Goal: Task Accomplishment & Management: Use online tool/utility

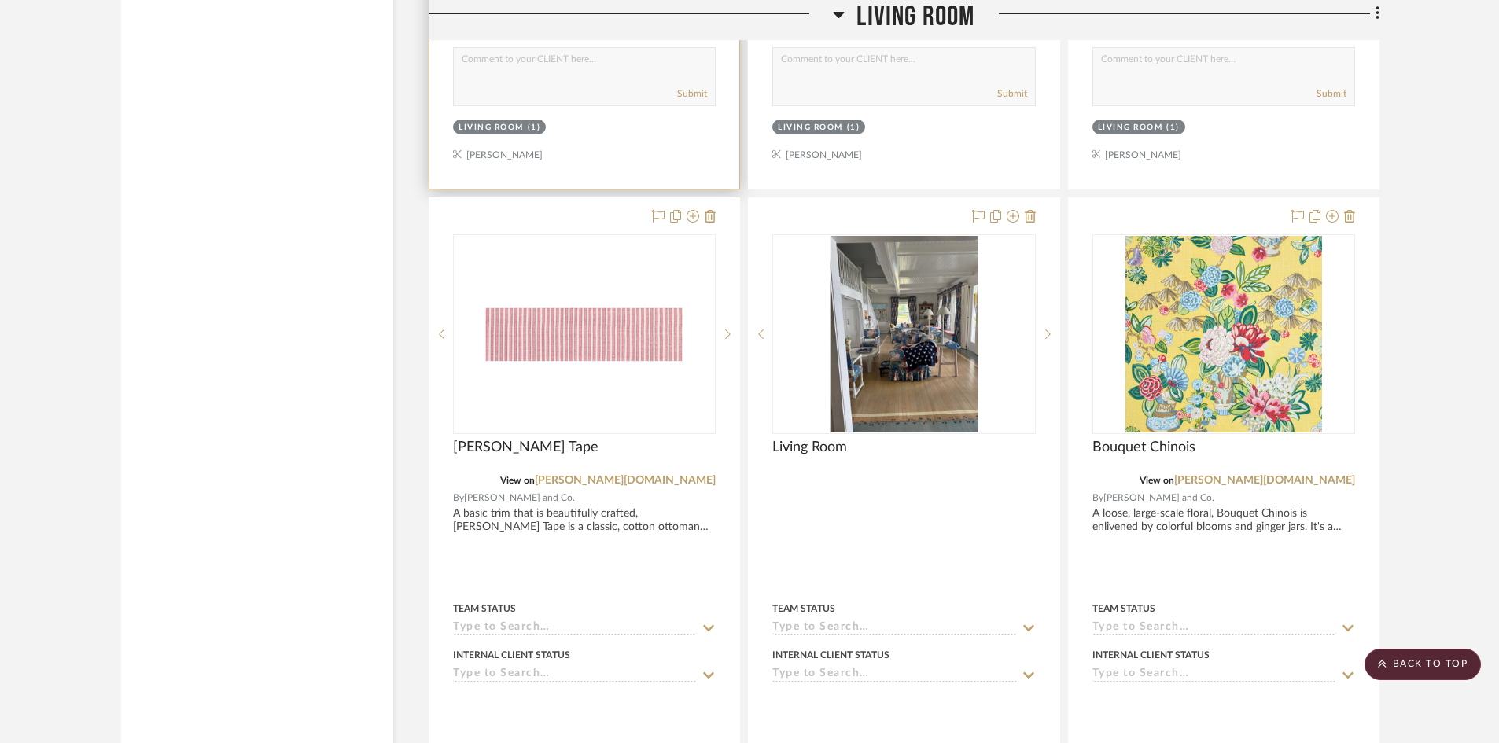
scroll to position [2359, 0]
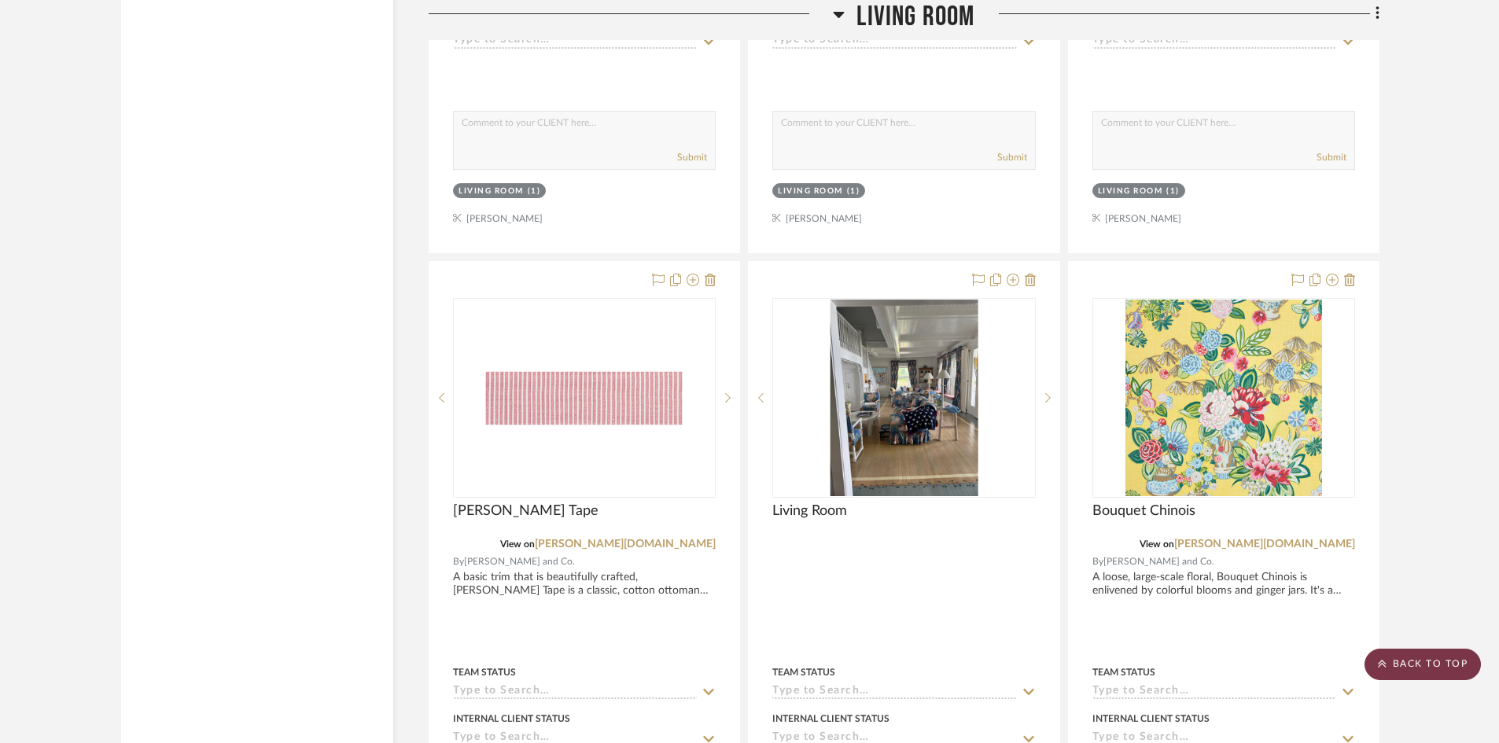
click at [1403, 655] on scroll-to-top-button "BACK TO TOP" at bounding box center [1423, 664] width 116 height 31
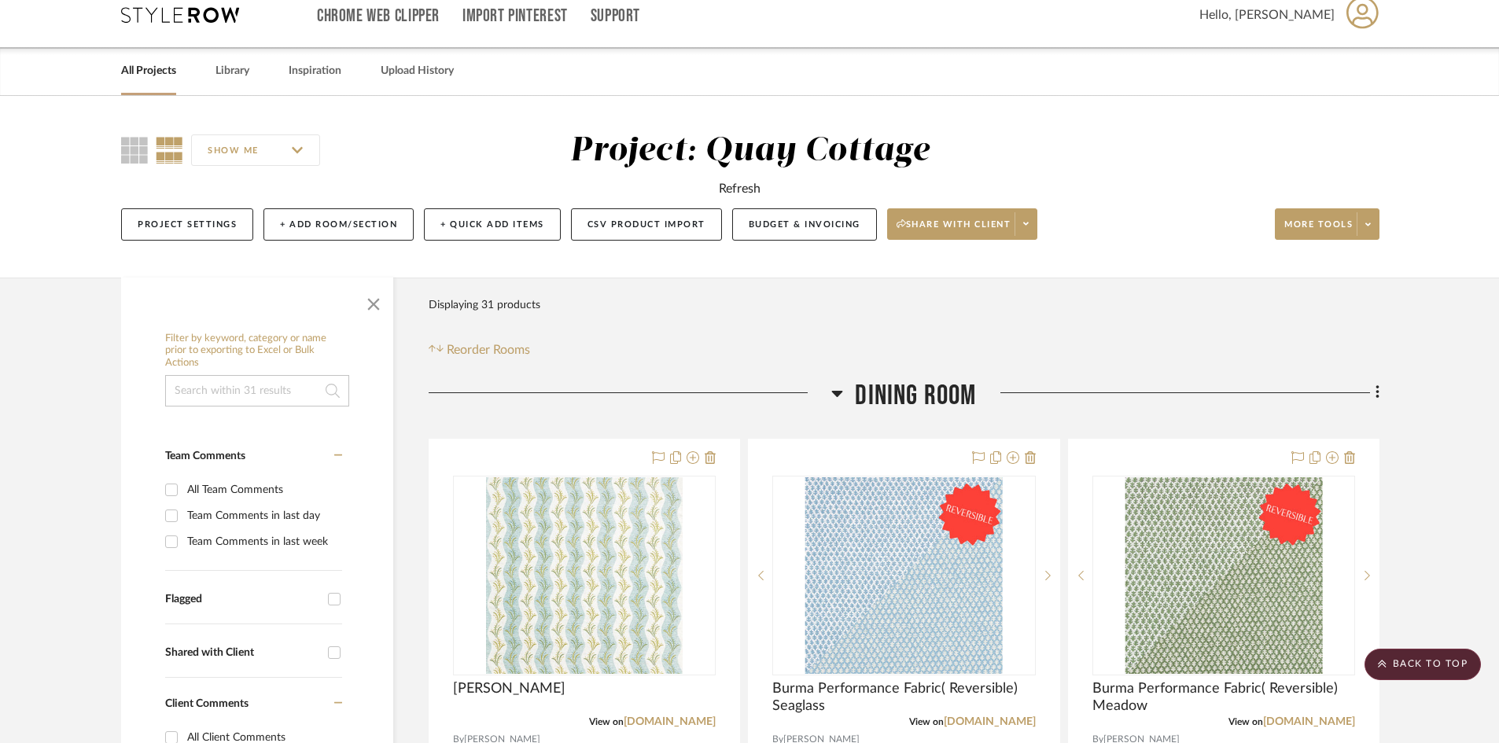
scroll to position [0, 0]
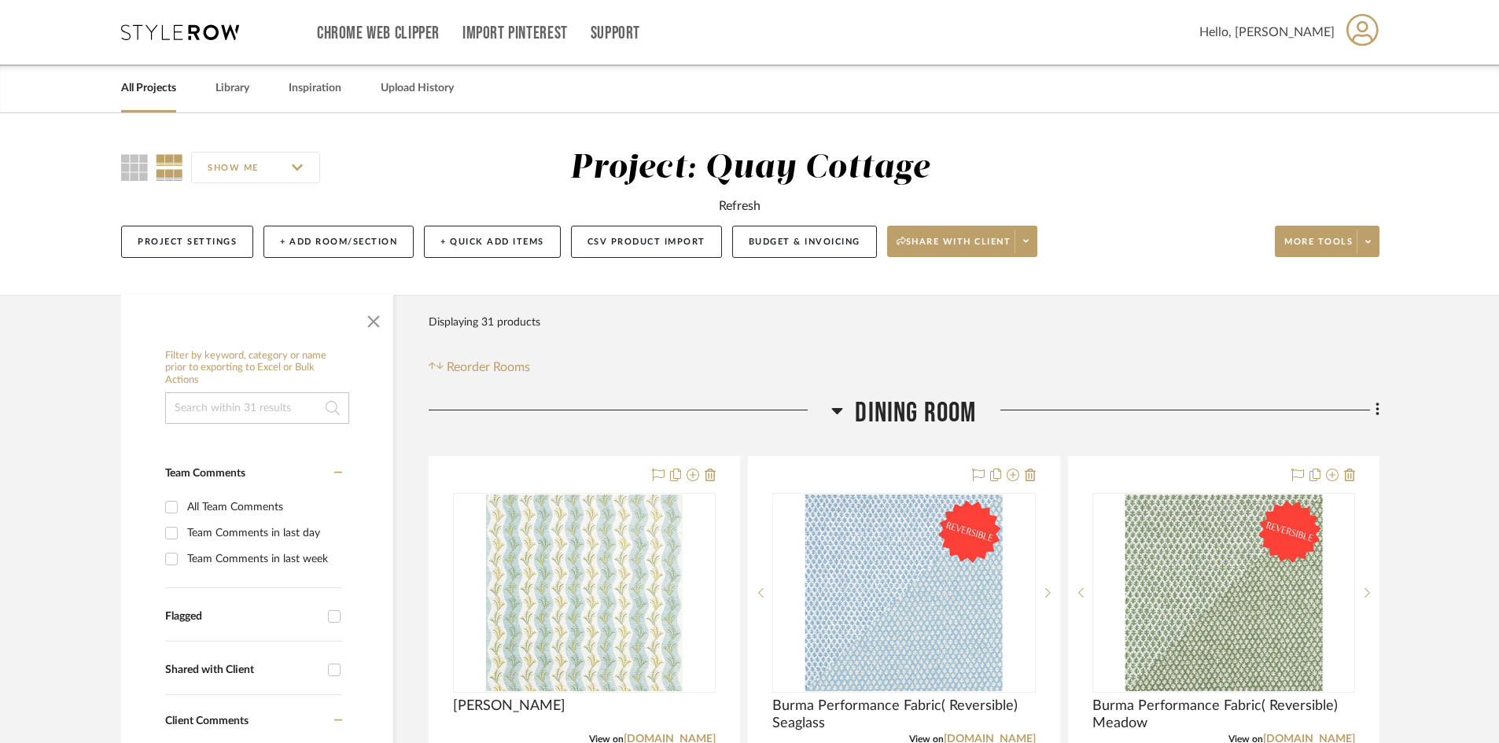
click at [142, 84] on link "All Projects" at bounding box center [148, 88] width 55 height 21
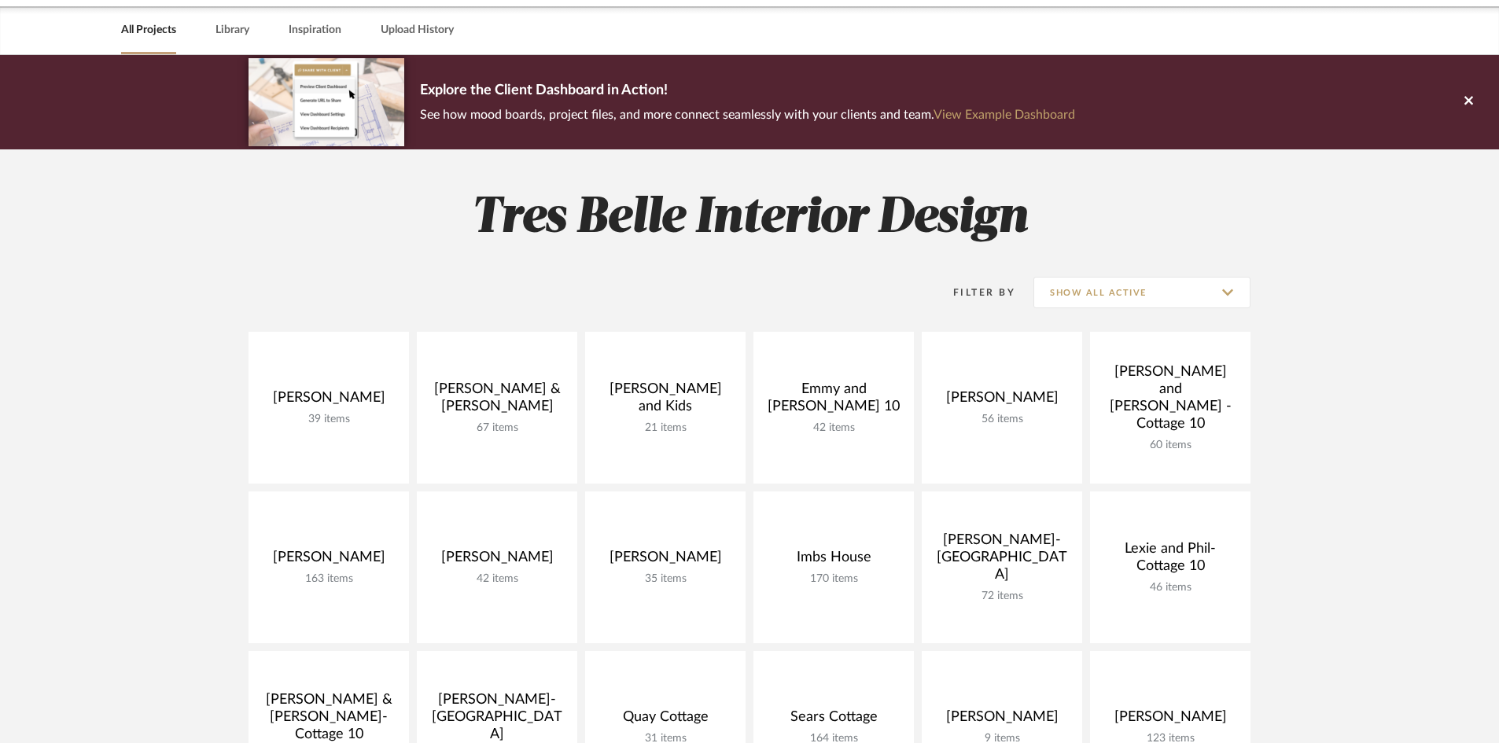
scroll to position [236, 0]
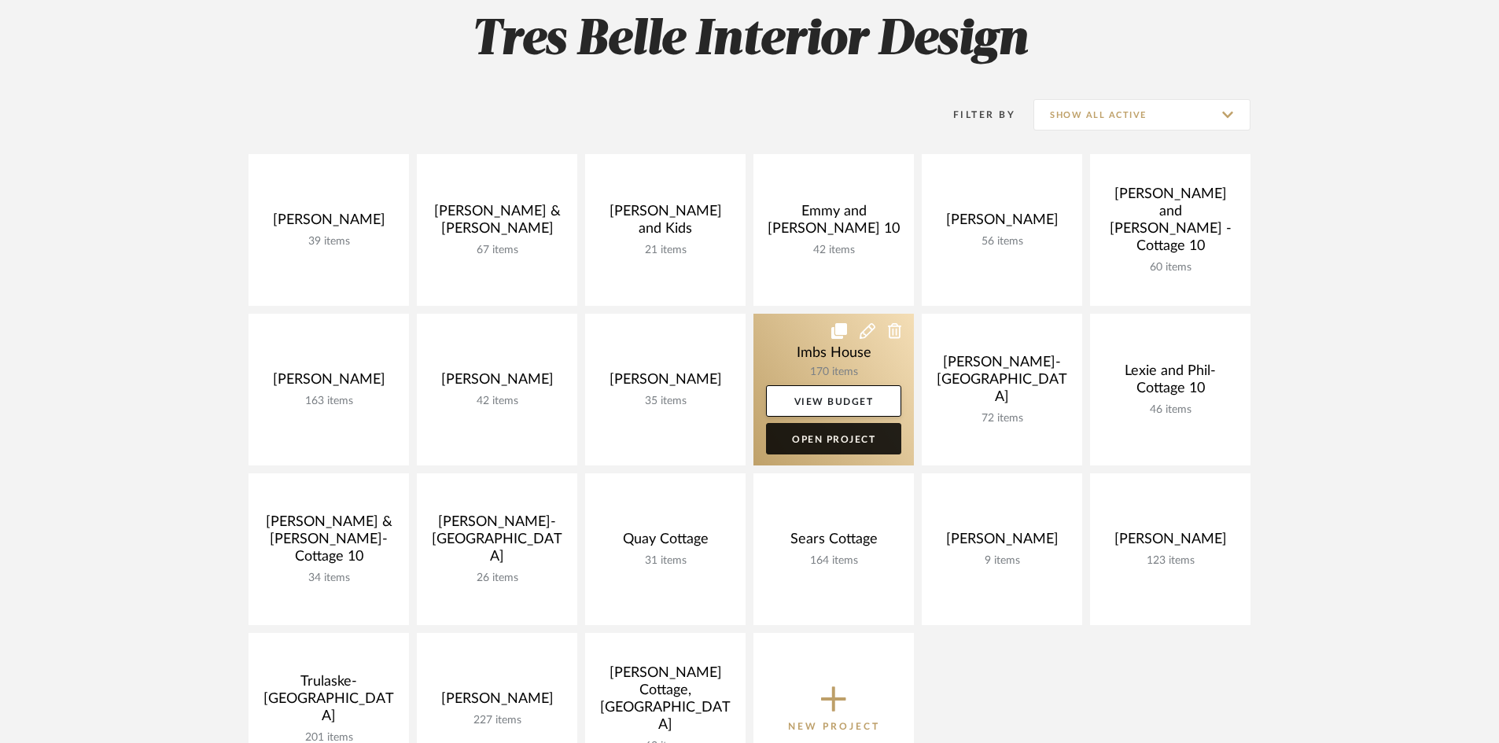
click at [842, 440] on link "Open Project" at bounding box center [833, 438] width 135 height 31
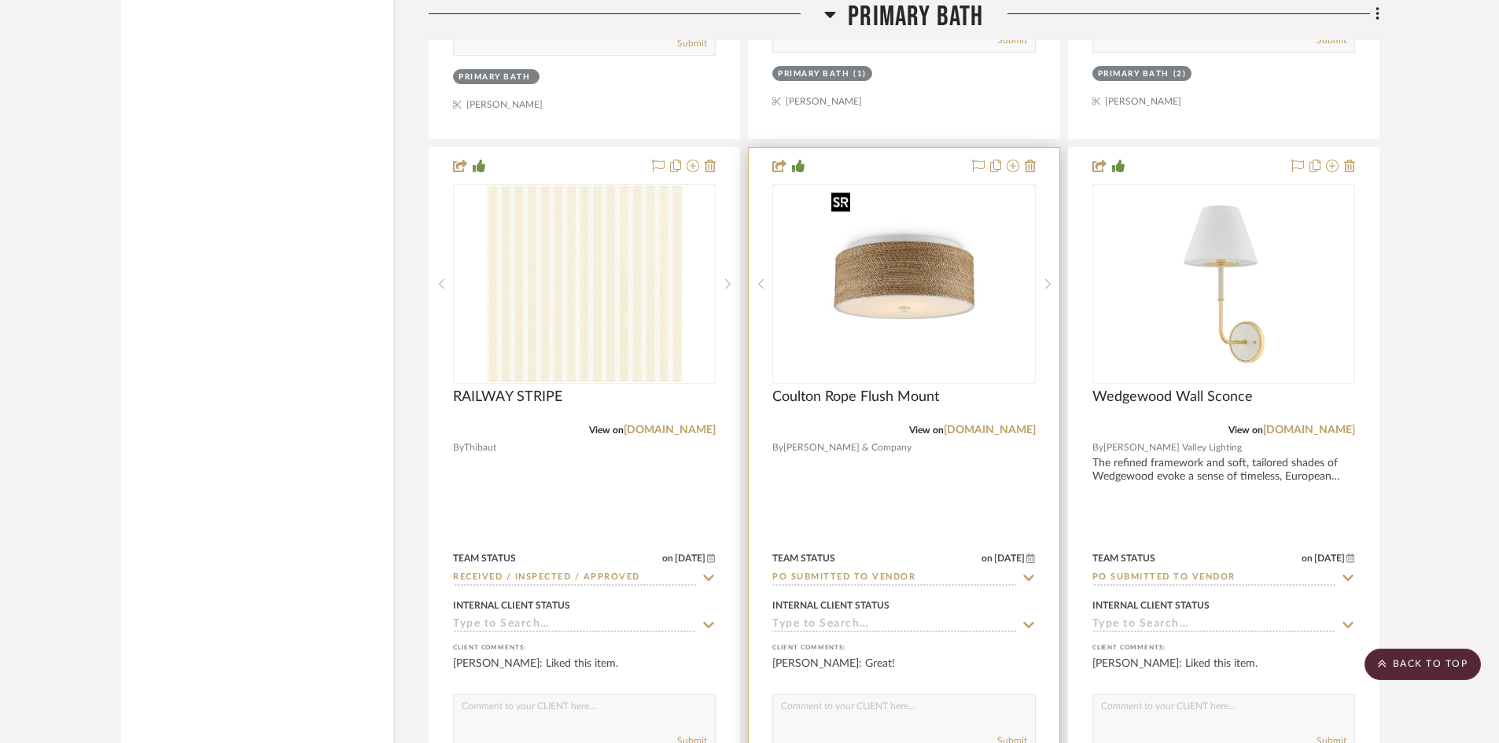
drag, startPoint x: 824, startPoint y: 489, endPoint x: 790, endPoint y: 501, distance: 36.6
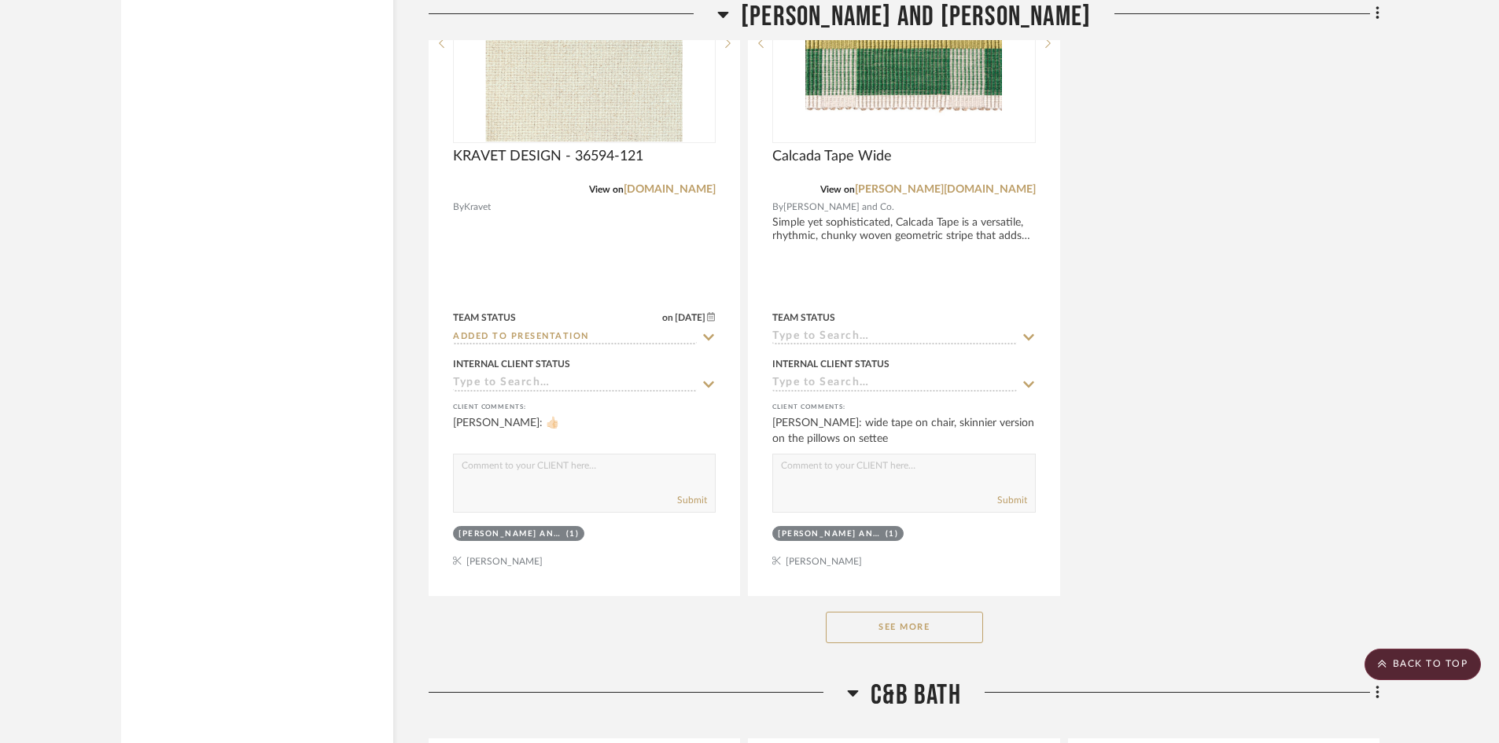
scroll to position [20700, 0]
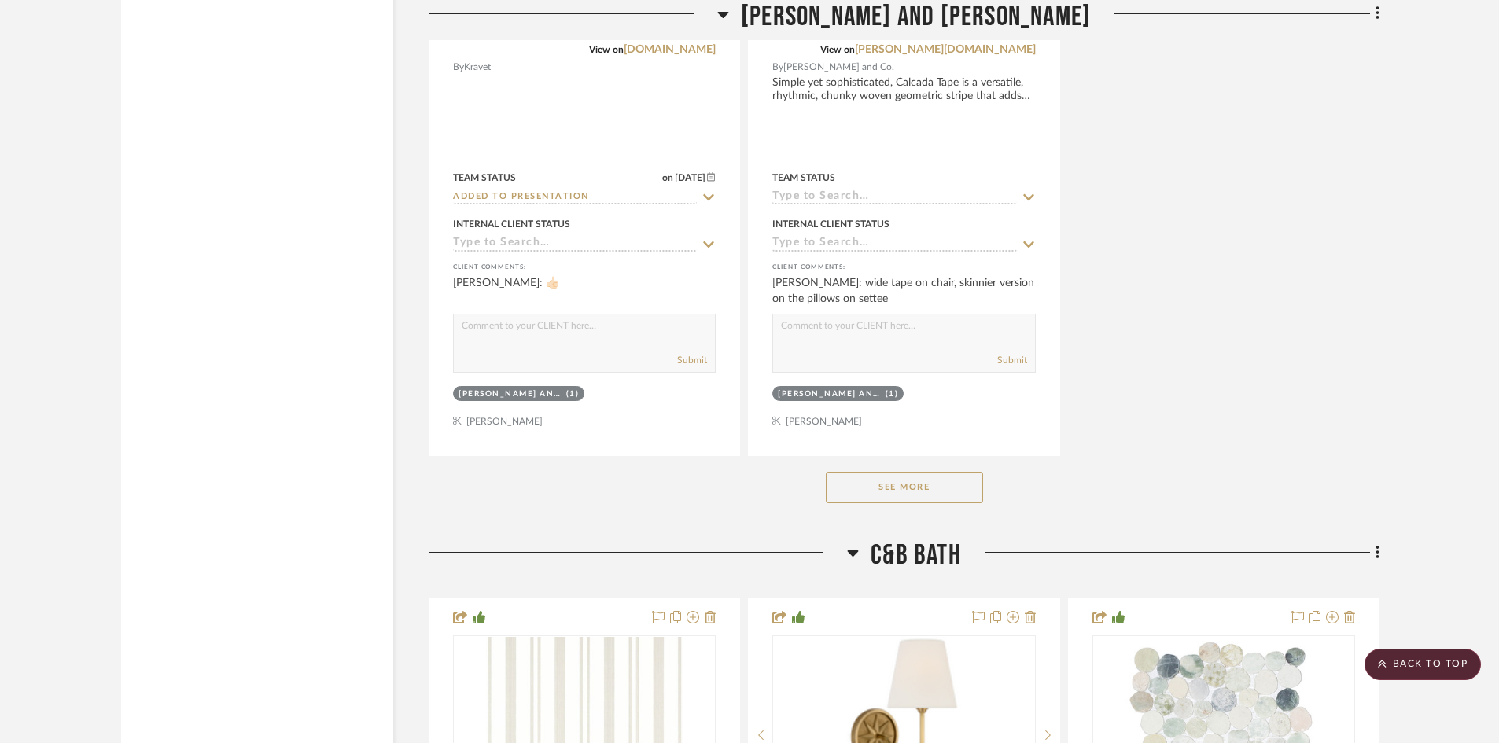
click at [931, 491] on button "See More" at bounding box center [904, 487] width 157 height 31
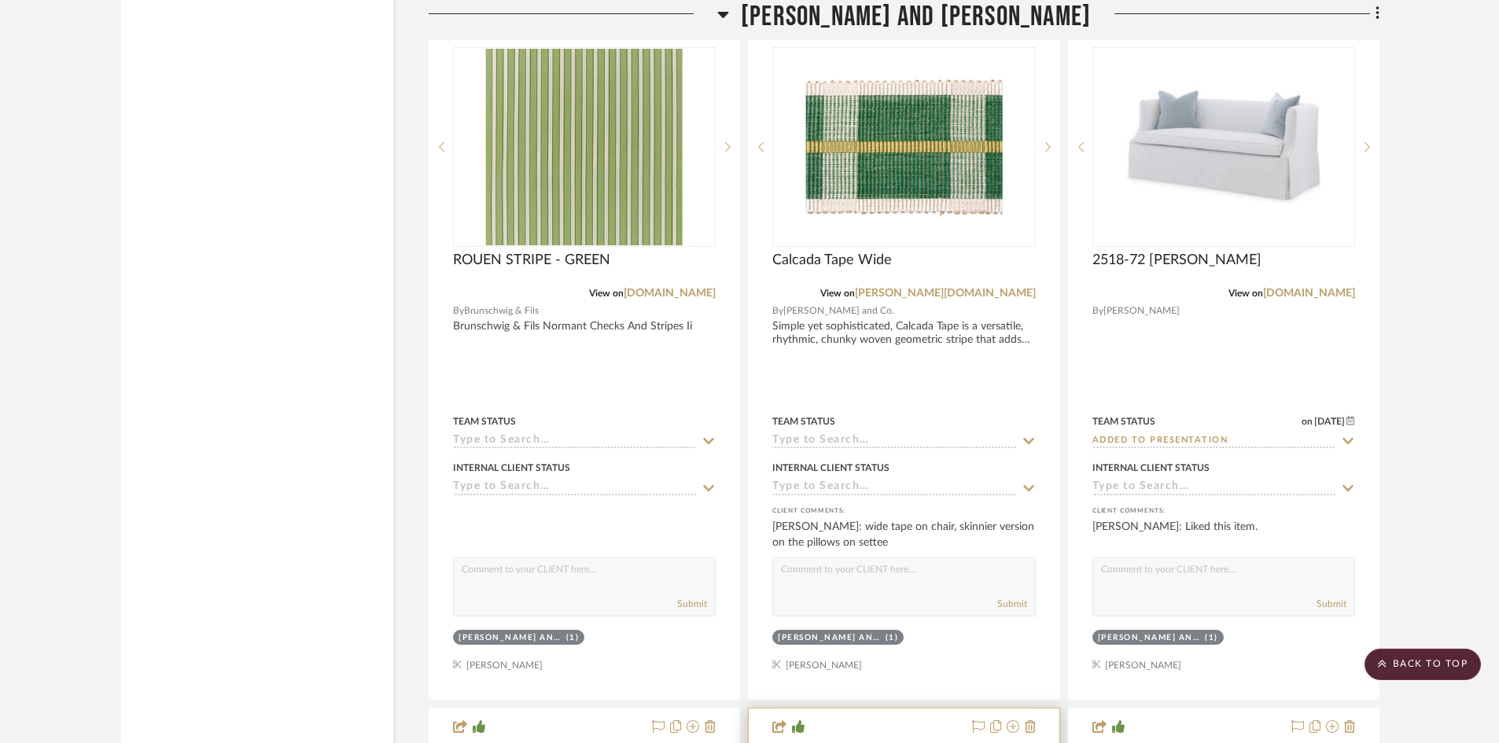
scroll to position [19757, 0]
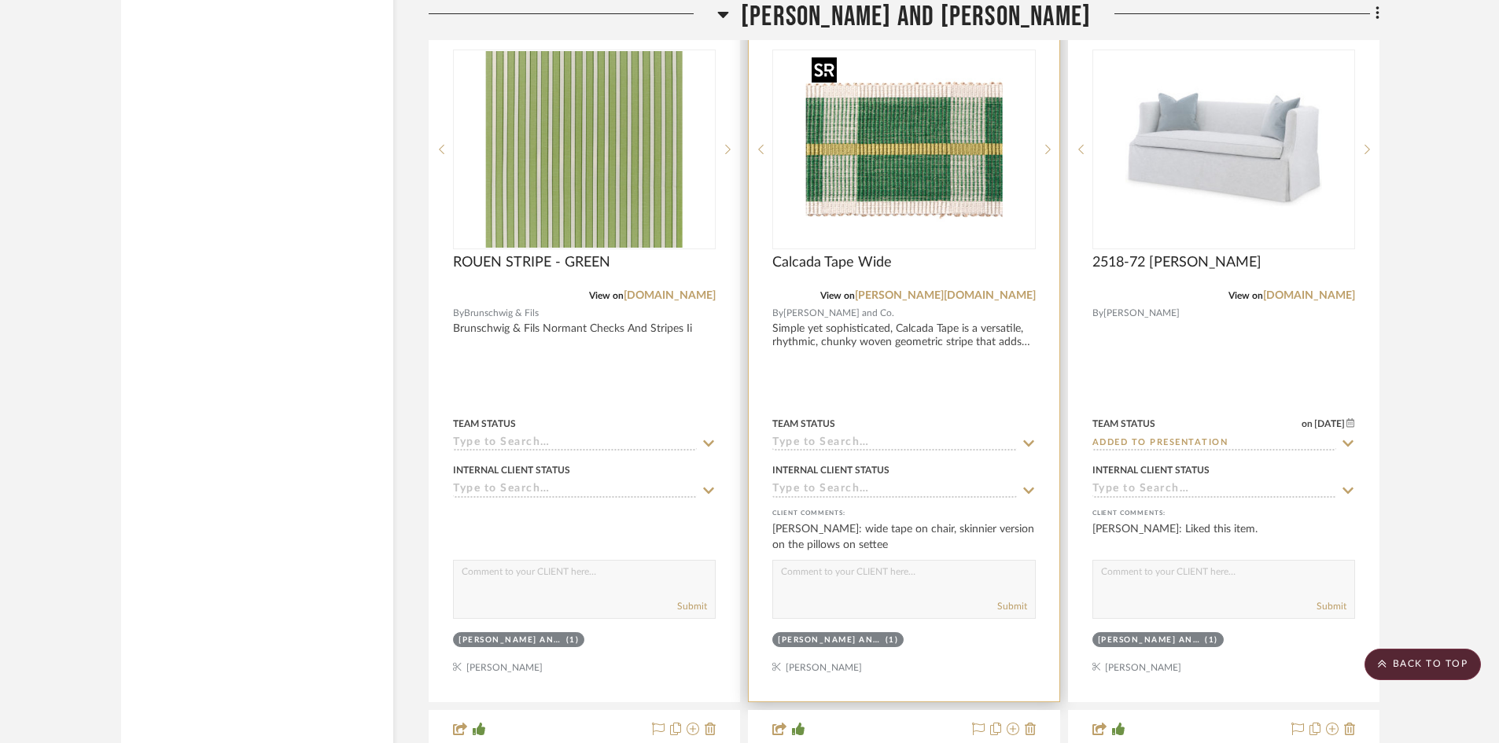
click at [930, 168] on img "0" at bounding box center [903, 149] width 197 height 197
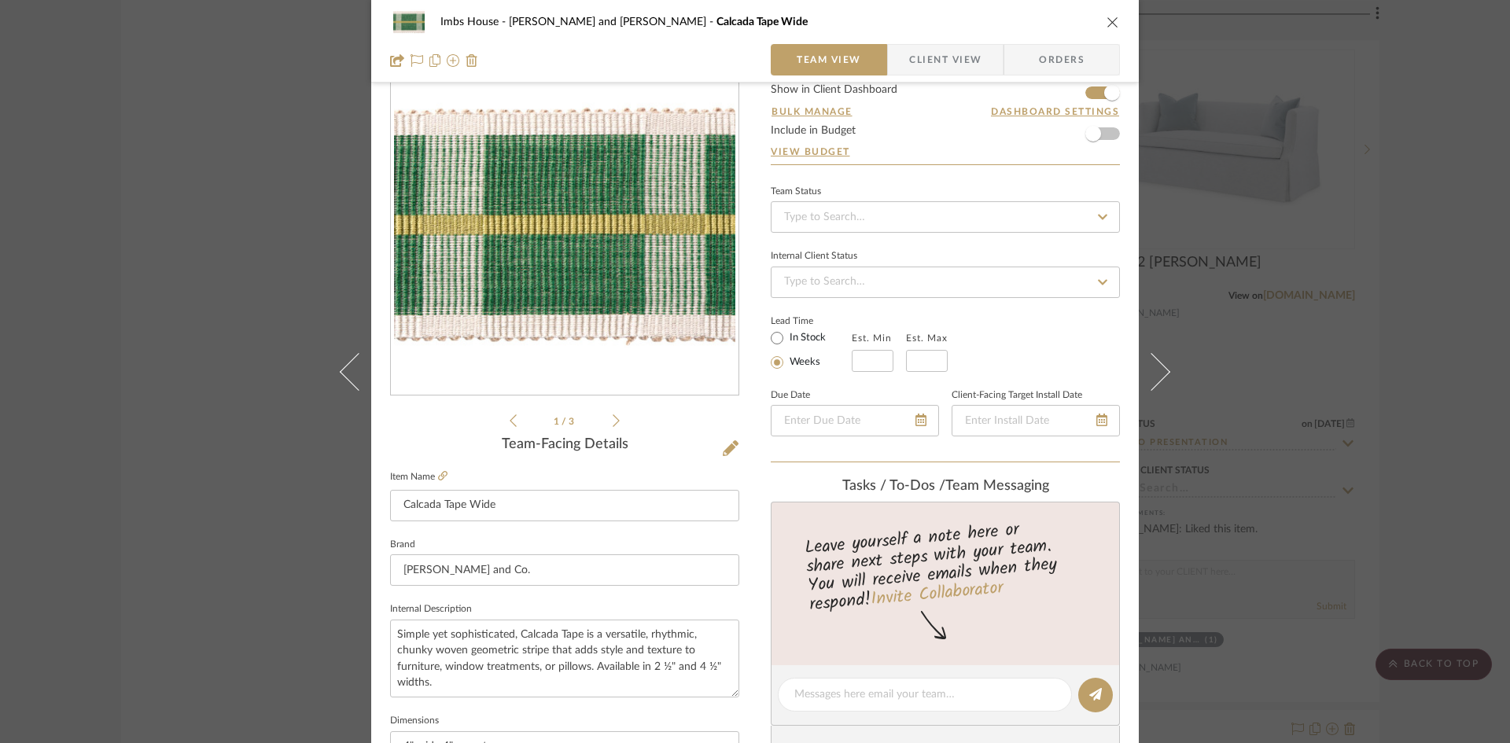
scroll to position [79, 0]
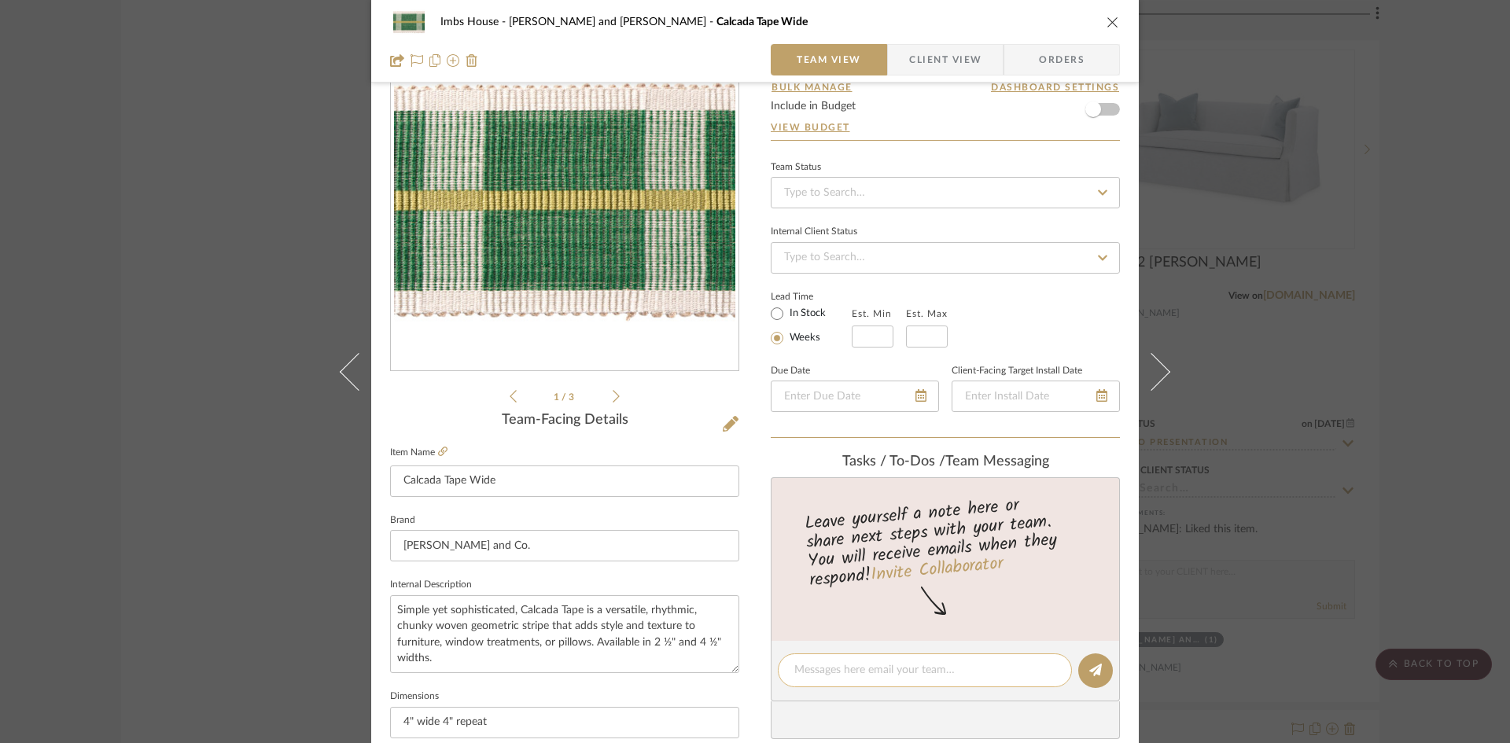
click at [922, 670] on textarea at bounding box center [924, 670] width 261 height 17
type textarea "Apply to skirt bottom"
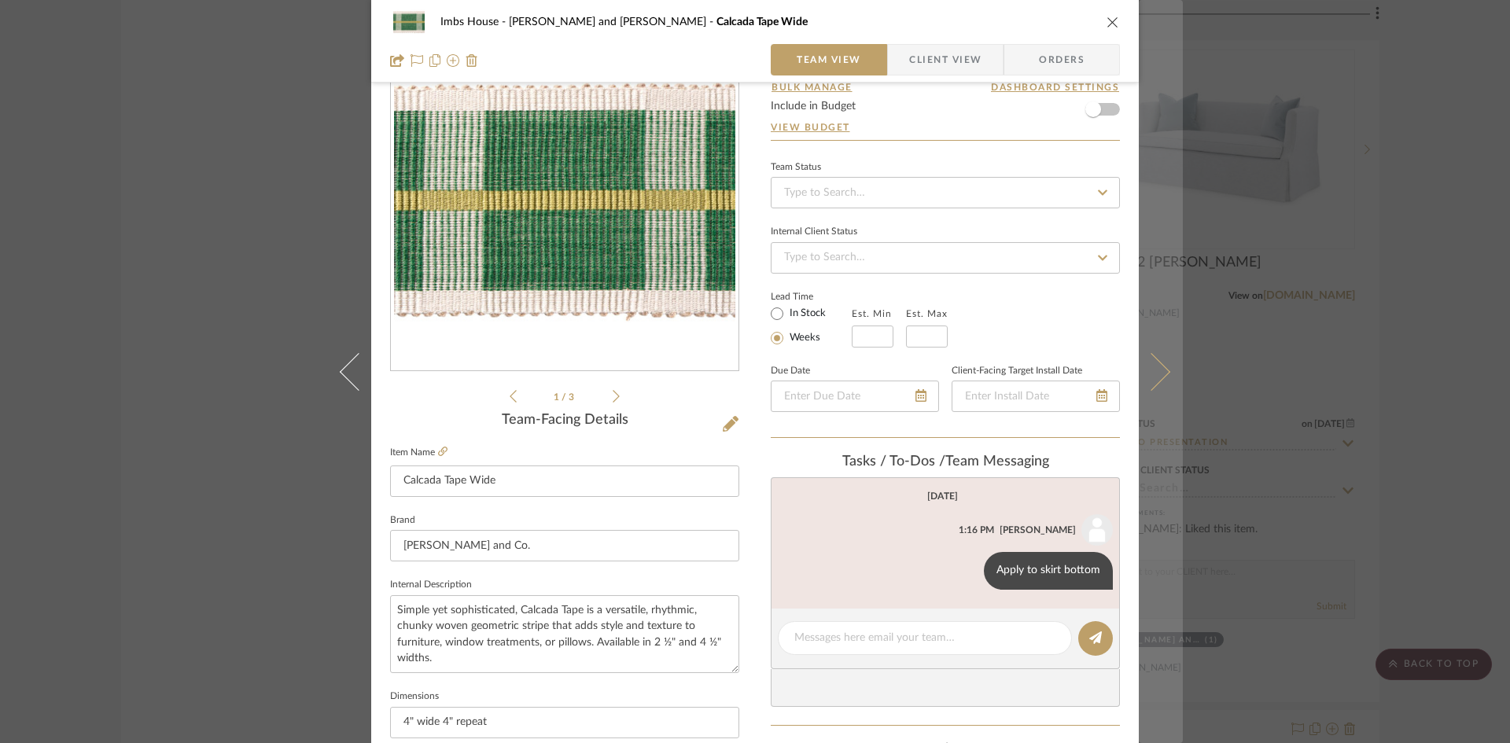
click at [1162, 373] on icon at bounding box center [1152, 371] width 38 height 38
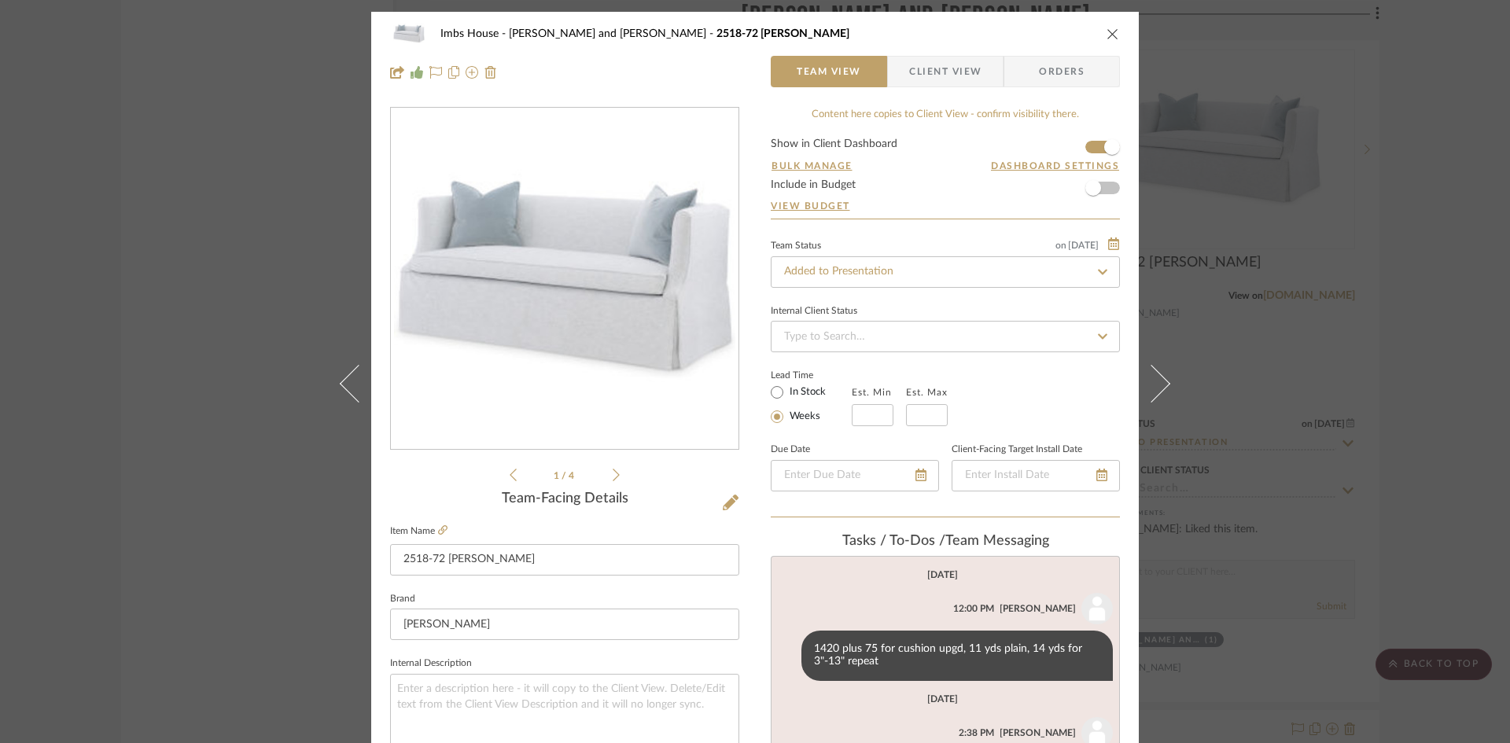
click at [1107, 31] on icon "close" at bounding box center [1113, 34] width 13 height 13
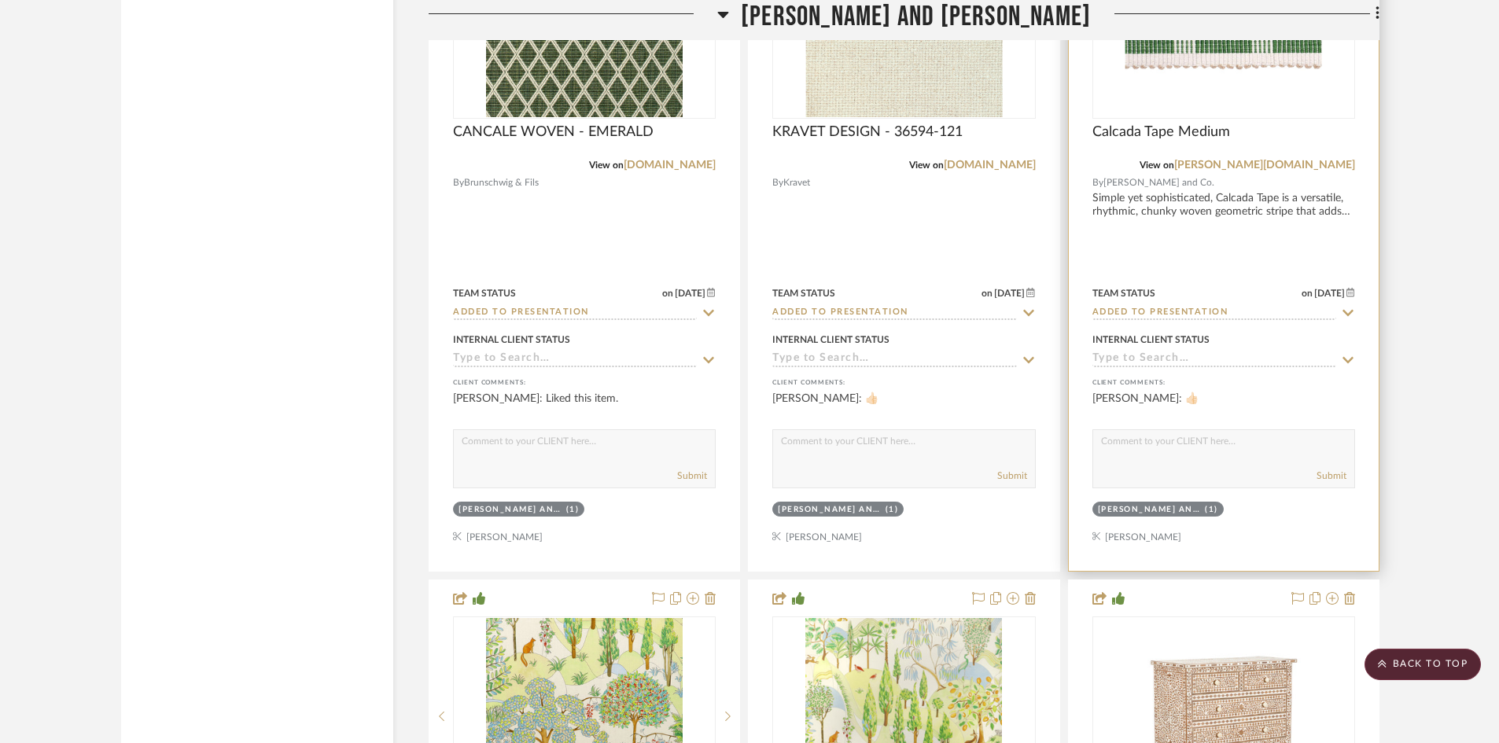
scroll to position [20386, 0]
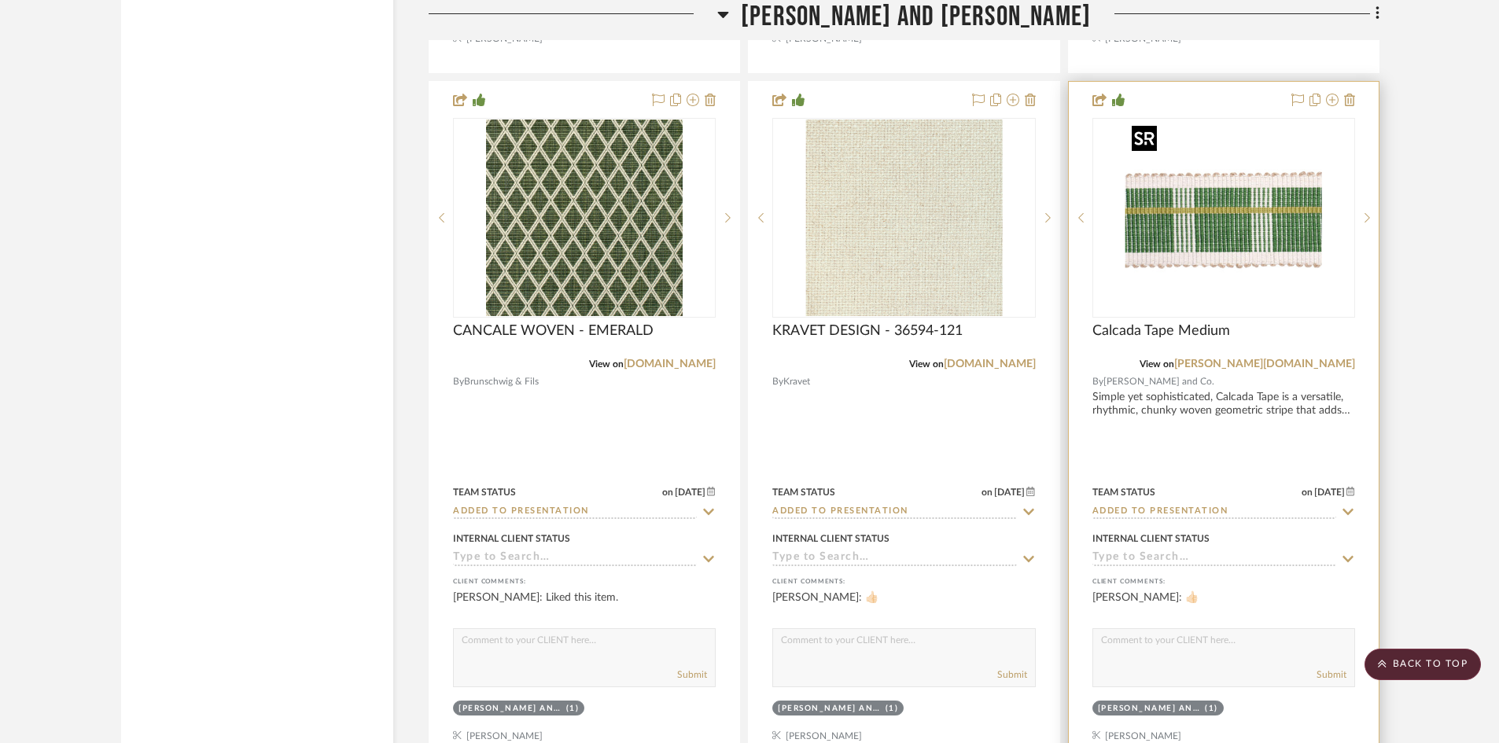
click at [1231, 232] on img "0" at bounding box center [1223, 218] width 197 height 197
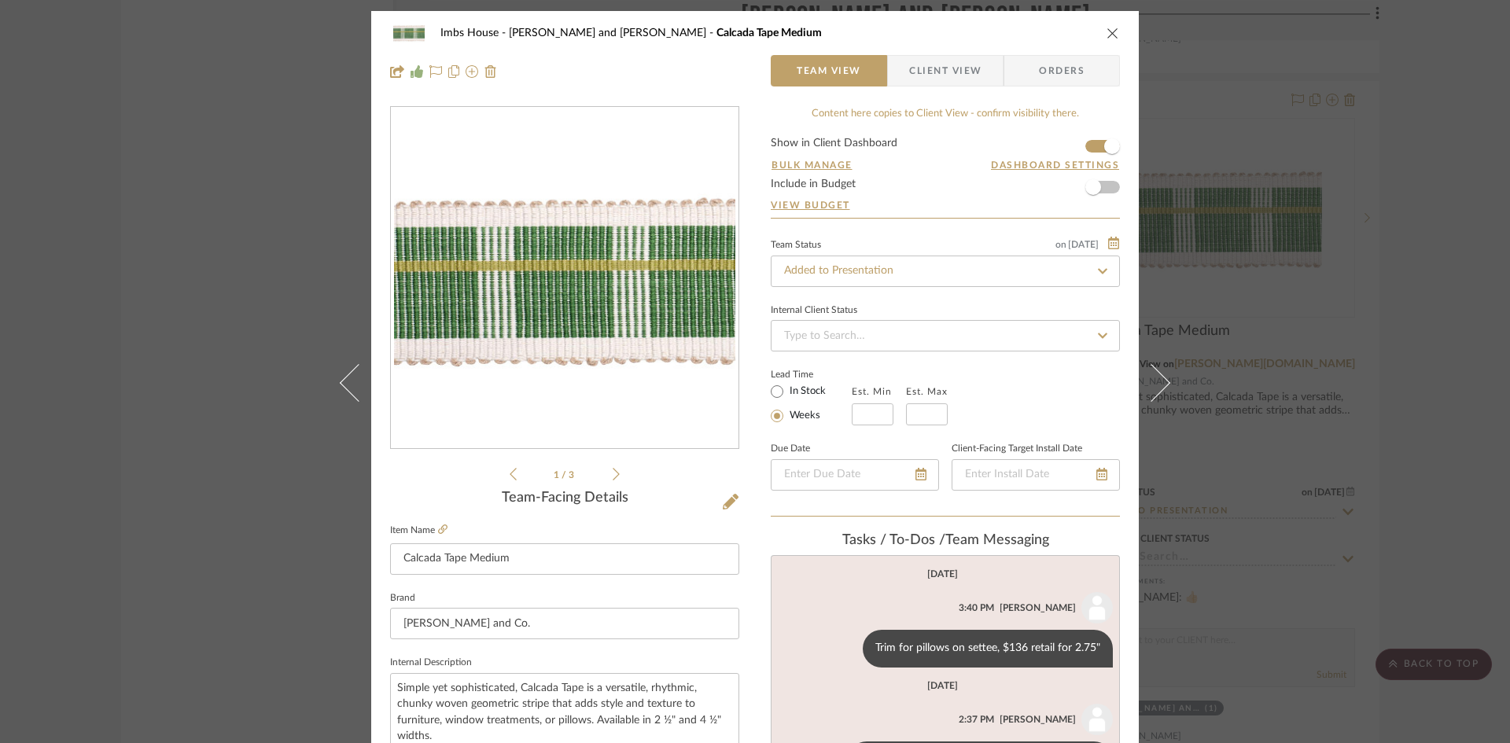
scroll to position [0, 0]
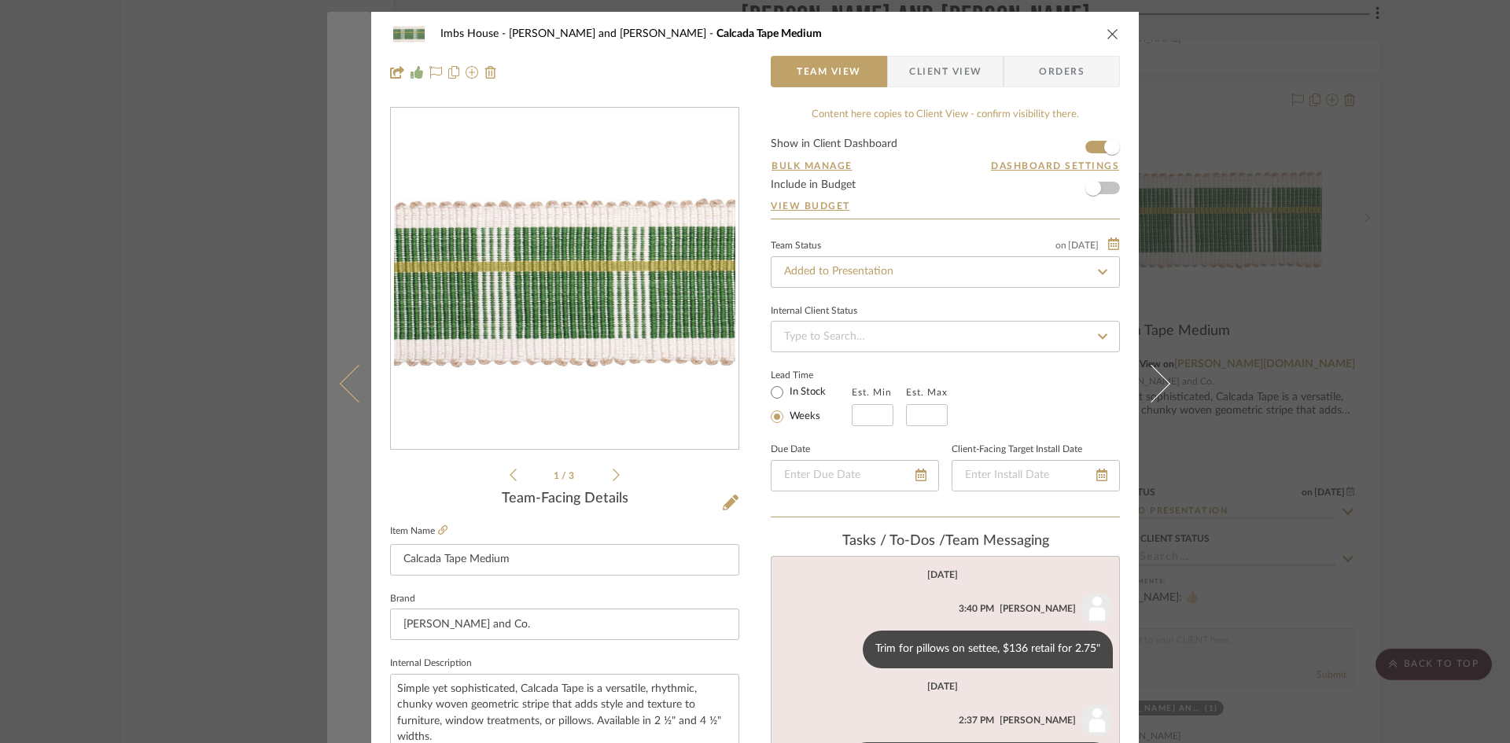
click at [340, 381] on icon at bounding box center [359, 383] width 38 height 38
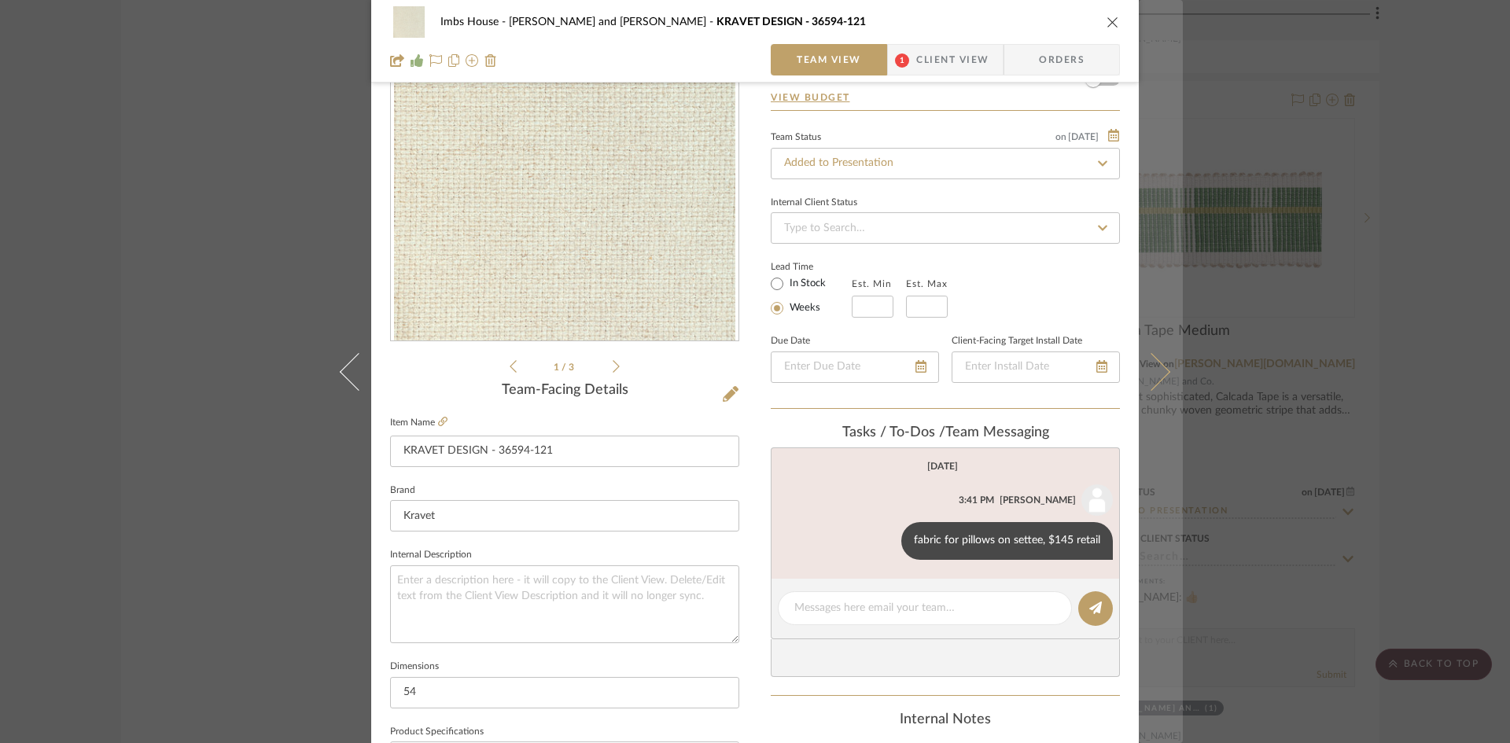
scroll to position [157, 0]
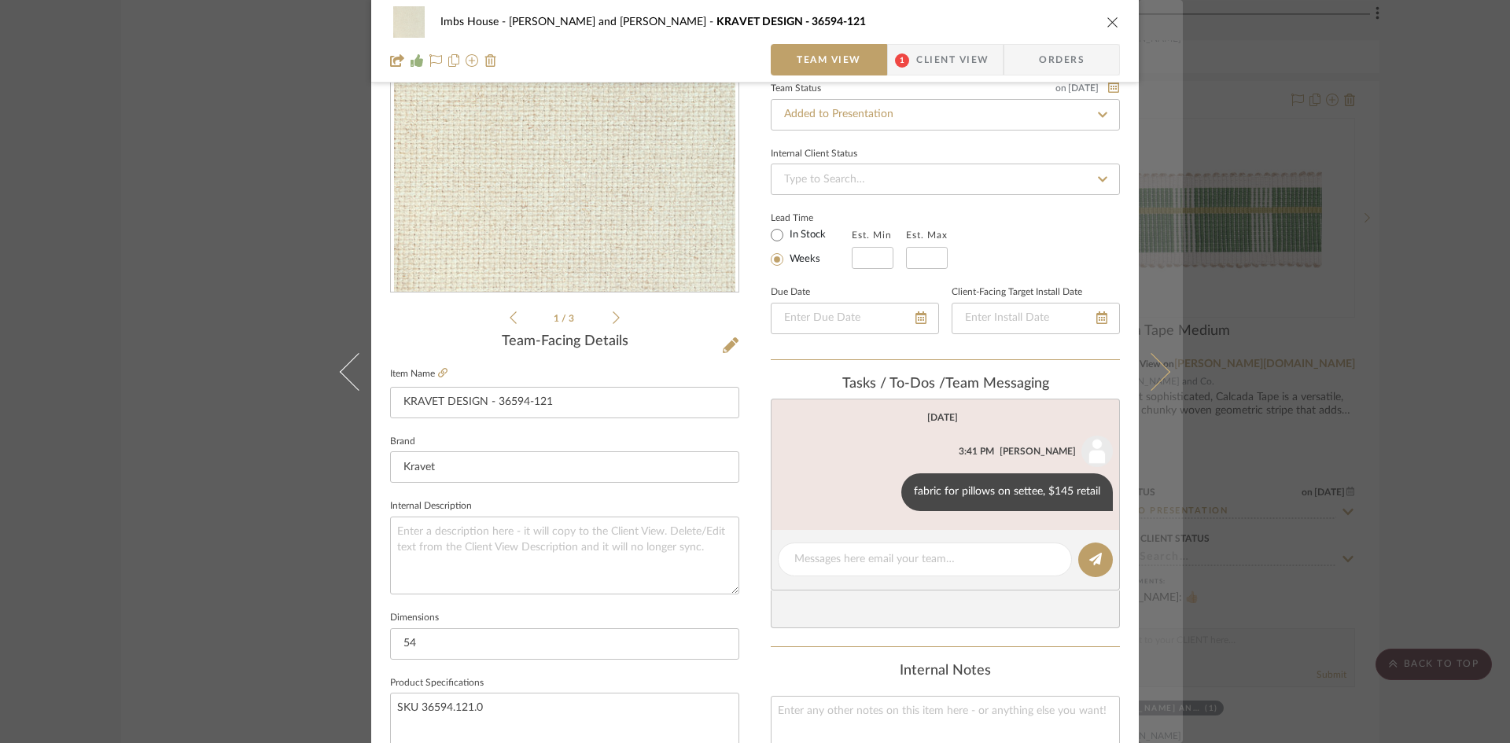
click at [1163, 381] on button at bounding box center [1161, 371] width 44 height 743
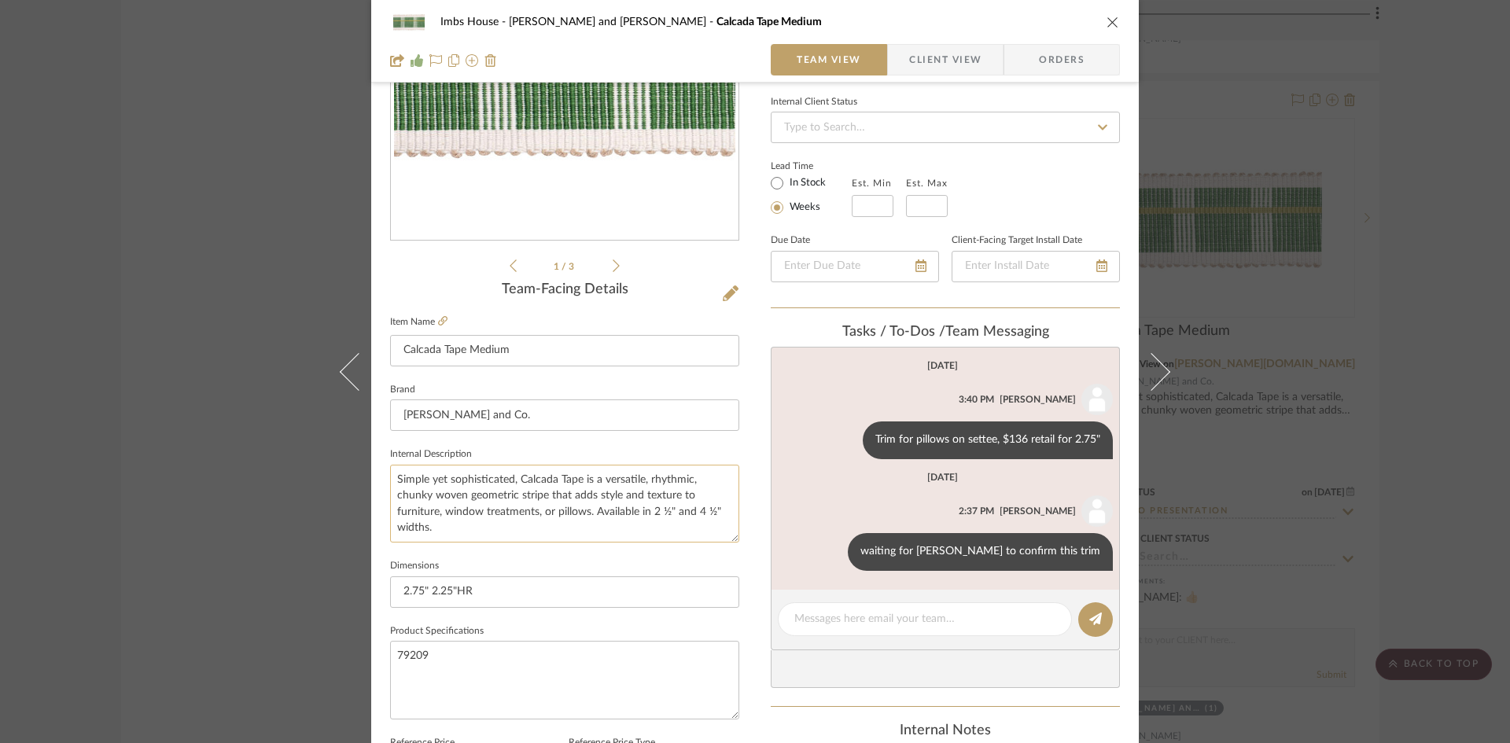
scroll to position [236, 0]
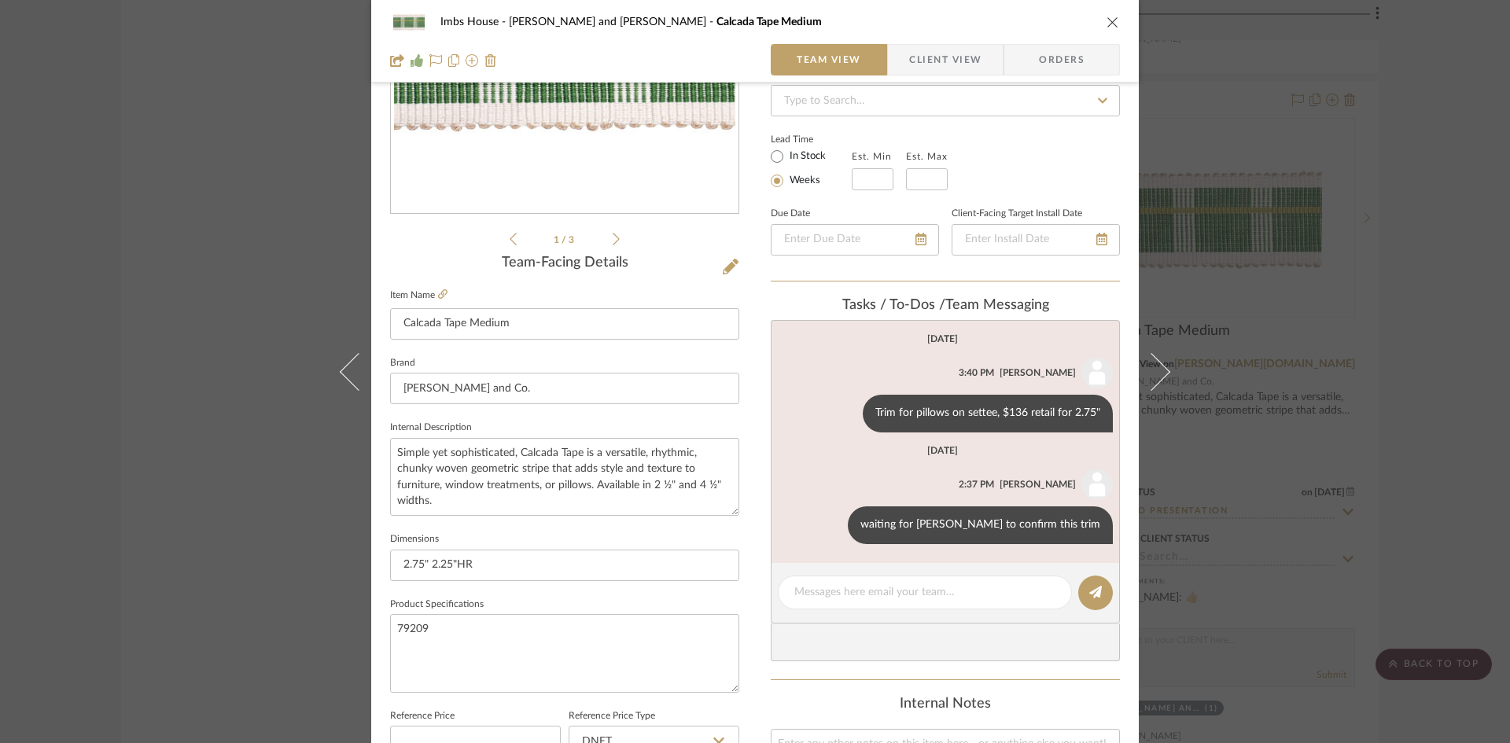
click at [1112, 20] on icon "close" at bounding box center [1113, 22] width 13 height 13
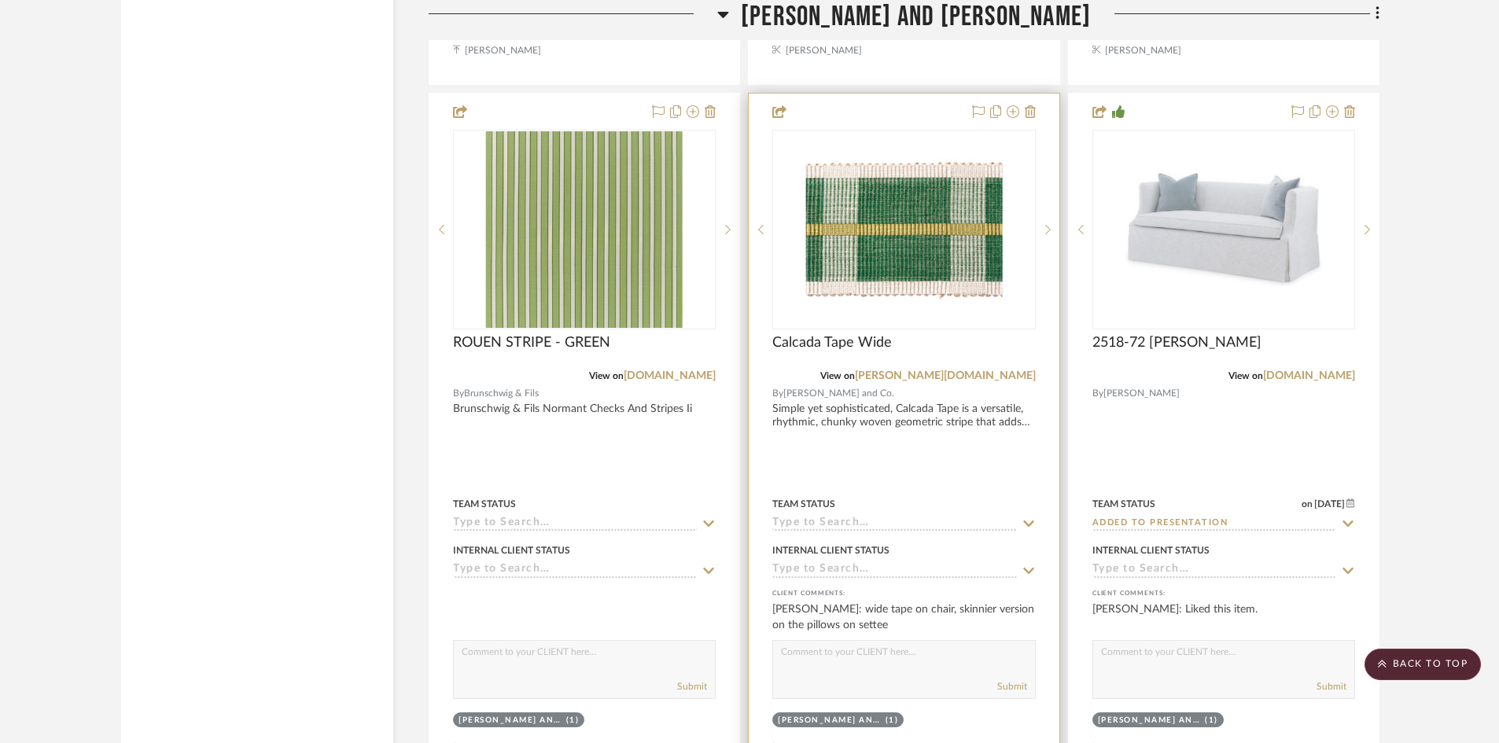
scroll to position [19678, 0]
click at [900, 259] on img "0" at bounding box center [903, 228] width 197 height 197
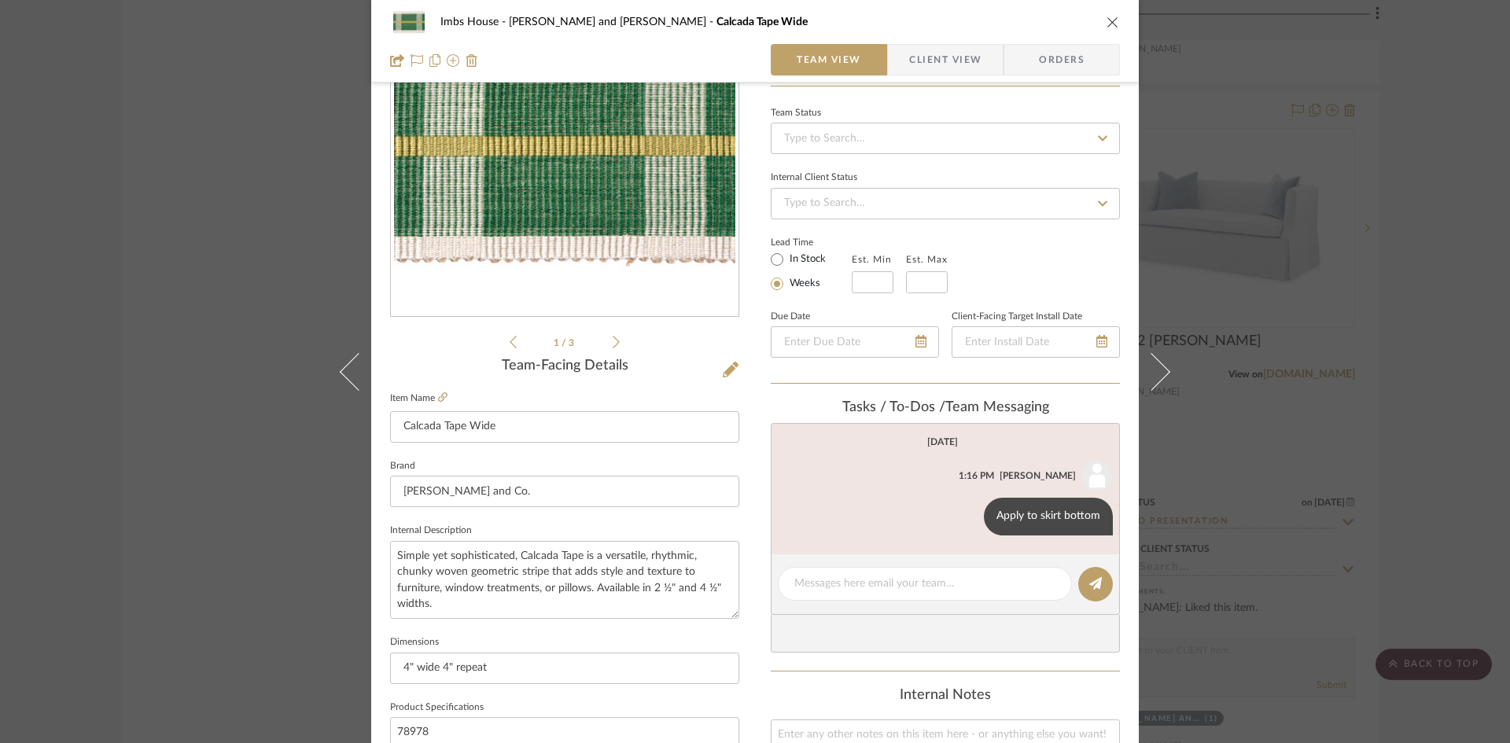
scroll to position [157, 0]
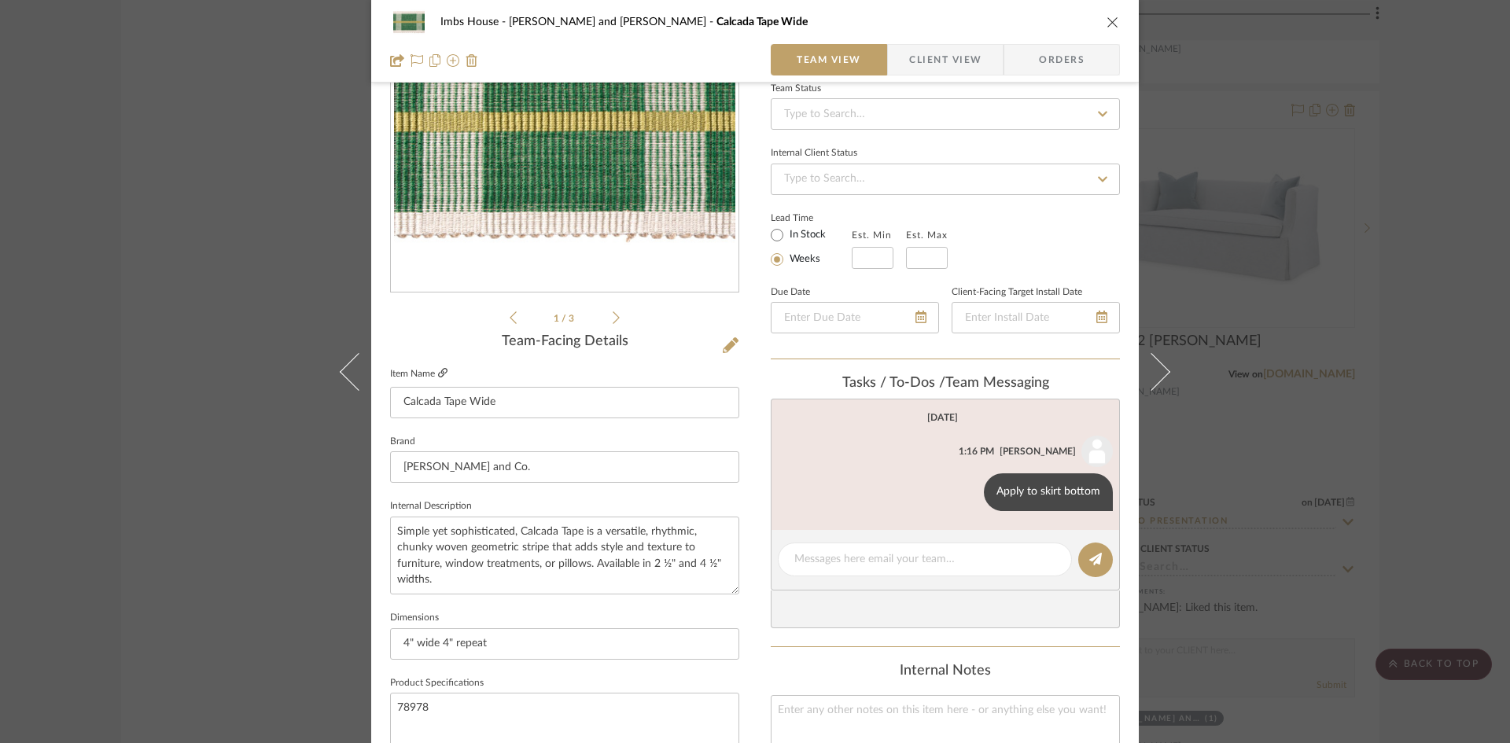
click at [438, 367] on link at bounding box center [442, 373] width 9 height 13
click at [1108, 17] on icon "close" at bounding box center [1113, 22] width 13 height 13
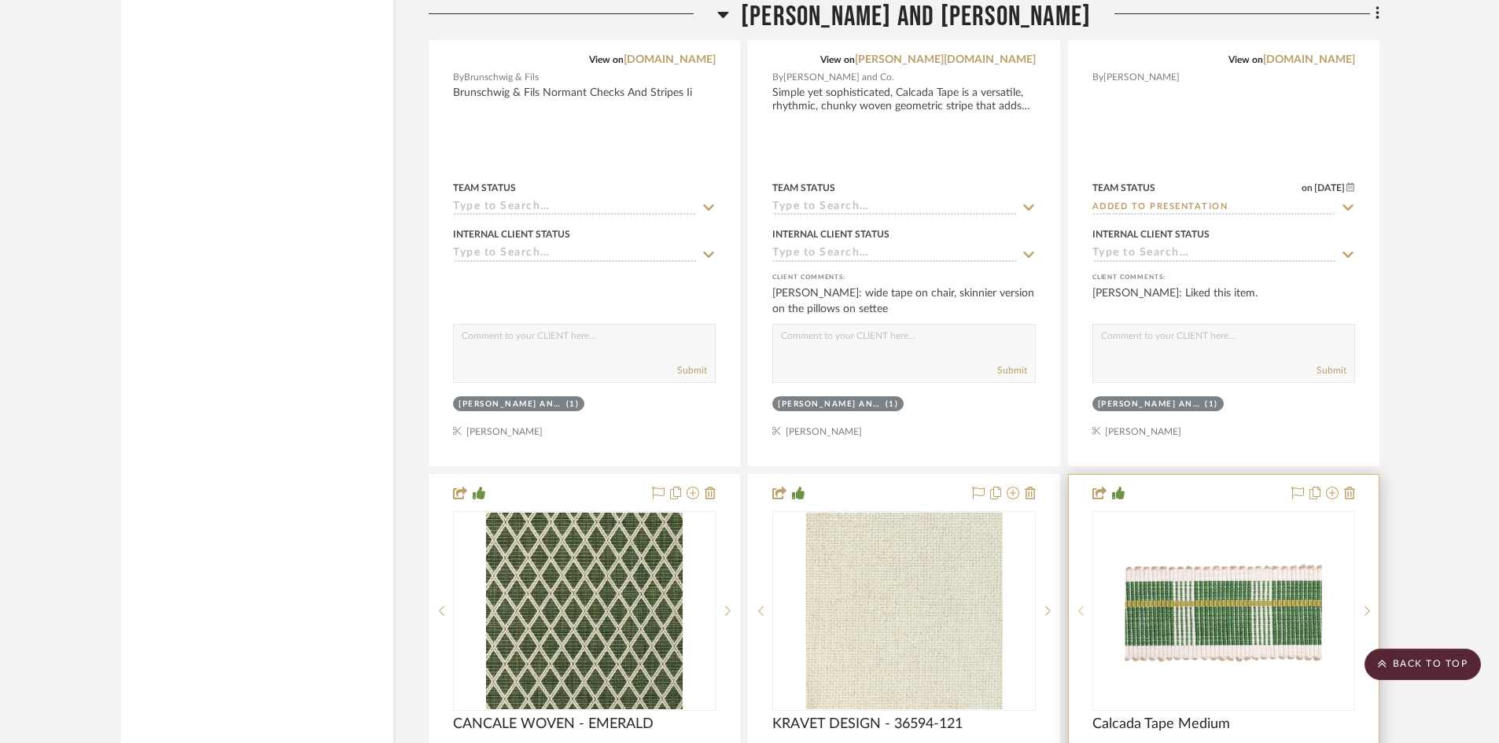
scroll to position [20229, 0]
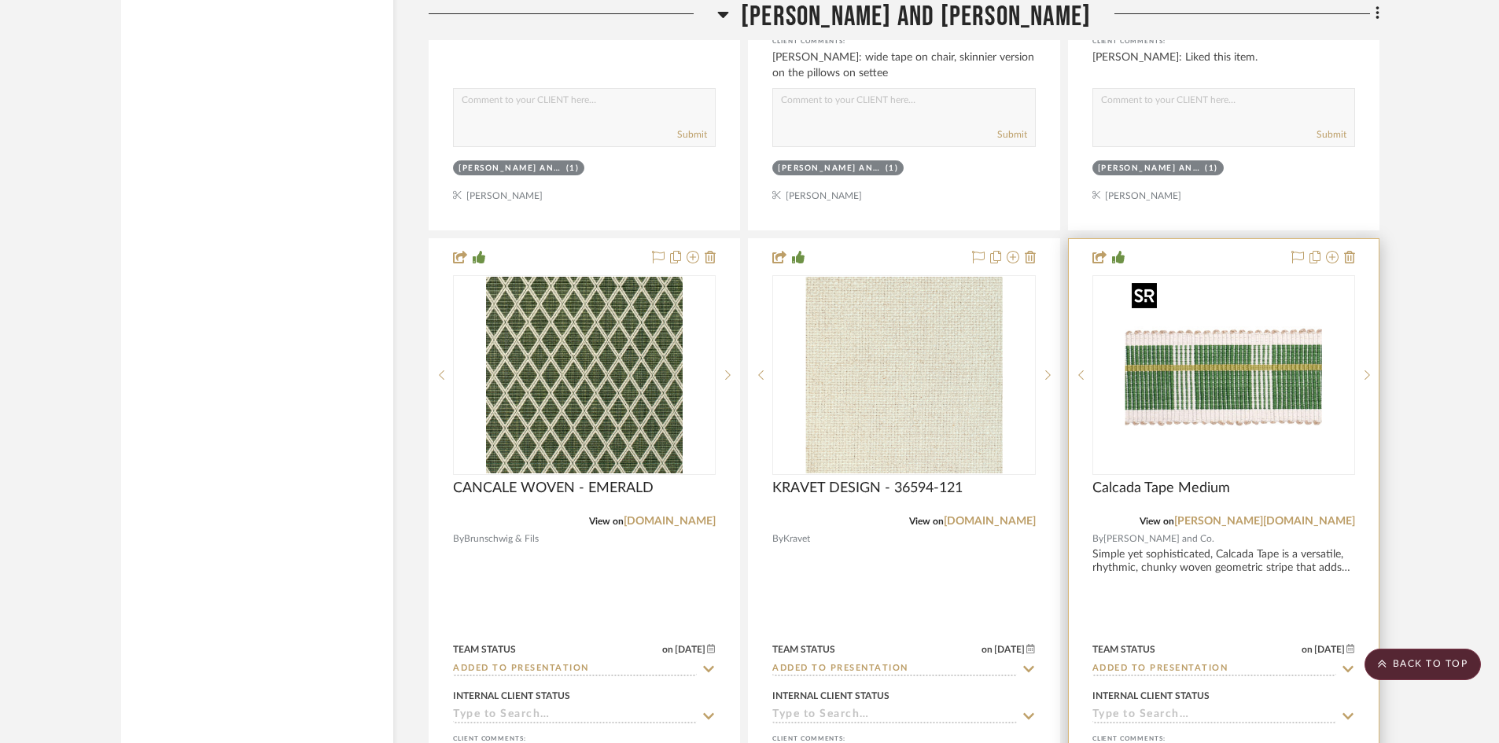
click at [1205, 398] on img "0" at bounding box center [1223, 375] width 197 height 197
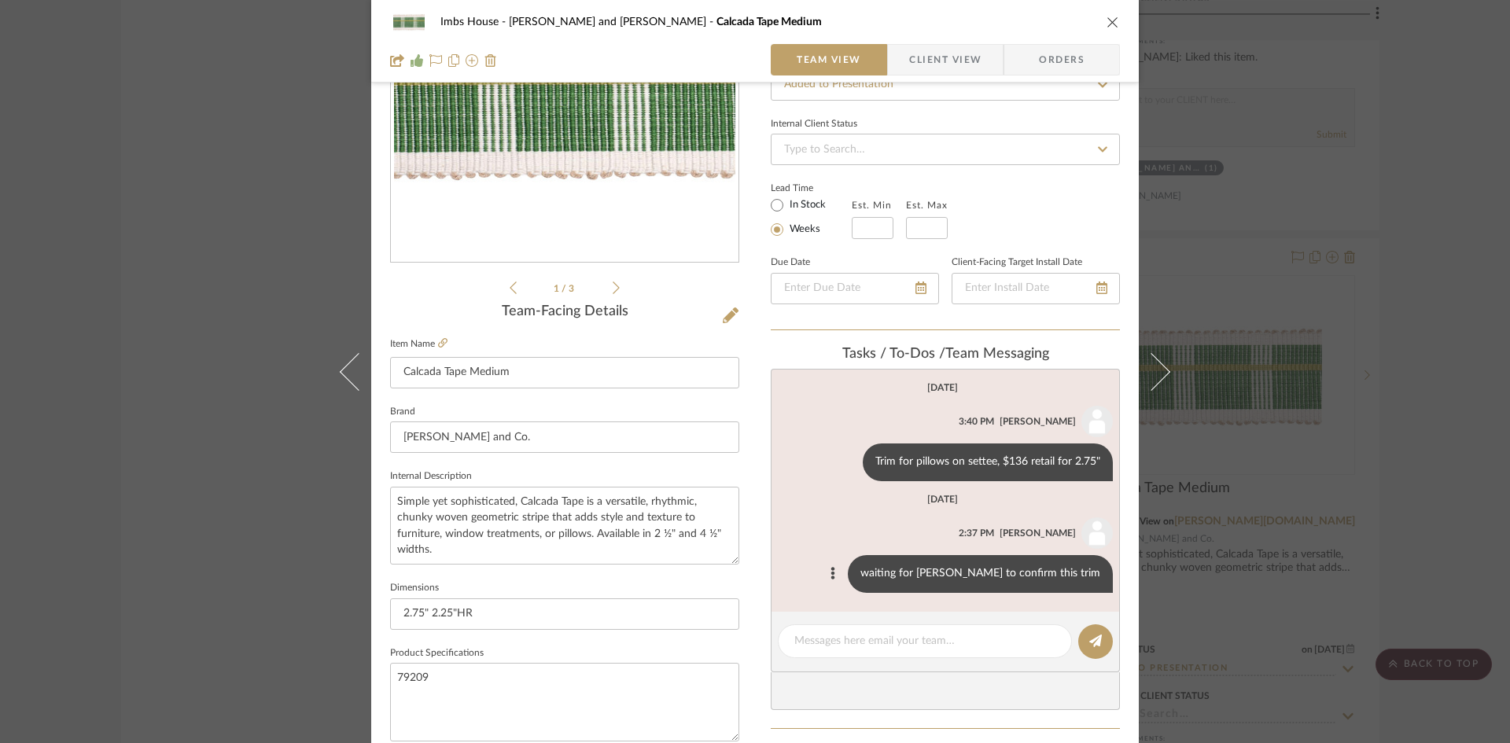
scroll to position [236, 0]
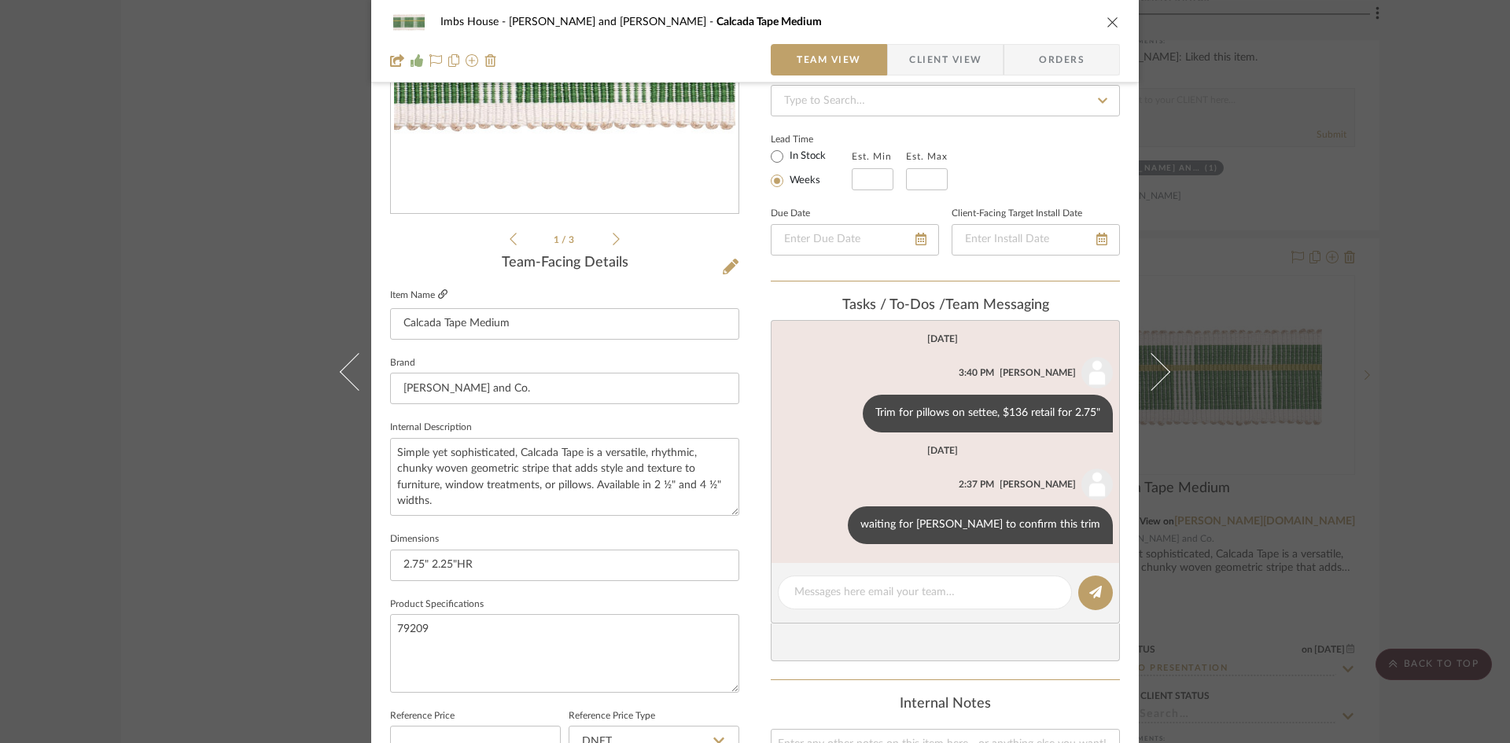
click at [438, 290] on icon at bounding box center [442, 293] width 9 height 9
